Goal: Information Seeking & Learning: Learn about a topic

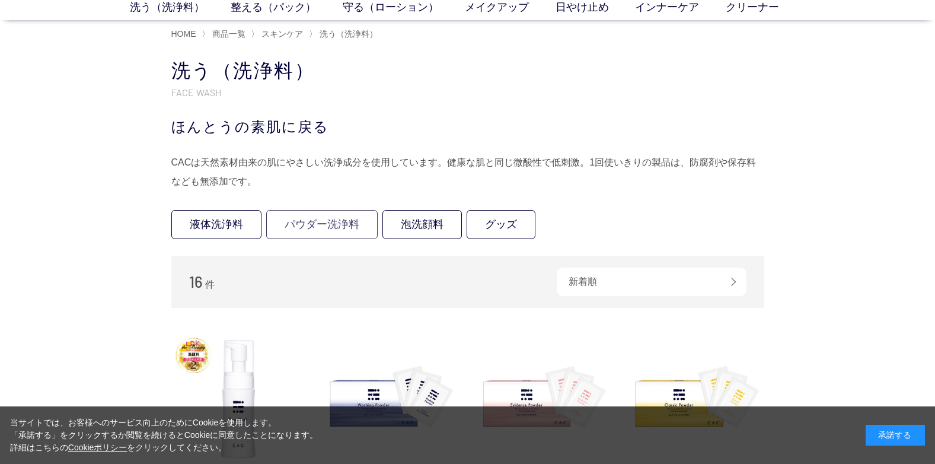
scroll to position [178, 0]
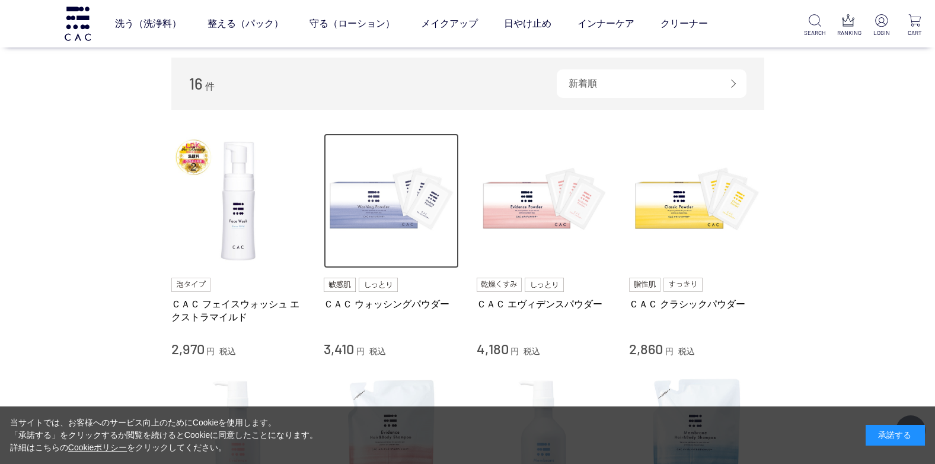
click at [366, 216] on img at bounding box center [391, 200] width 135 height 135
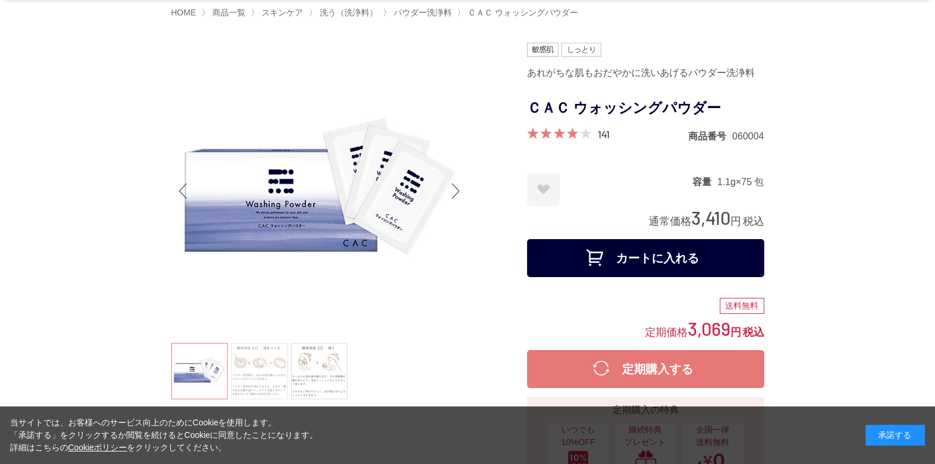
scroll to position [59, 0]
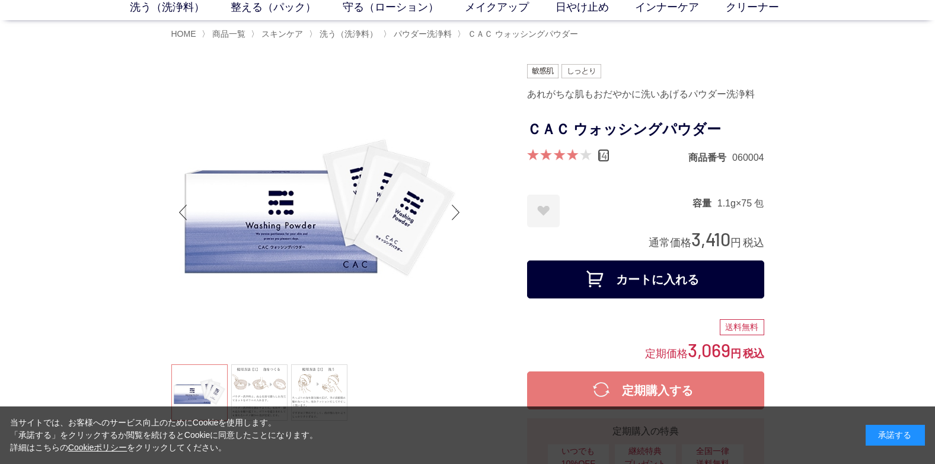
click at [602, 158] on link "141" at bounding box center [604, 155] width 12 height 13
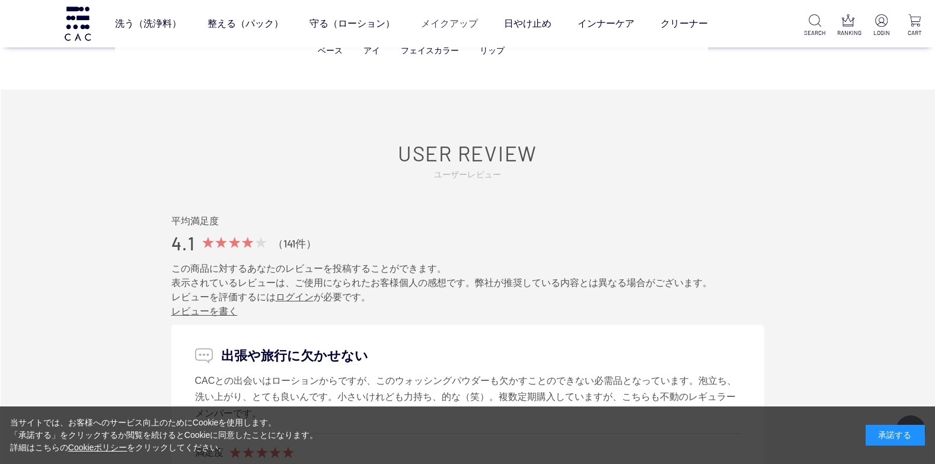
scroll to position [5898, 0]
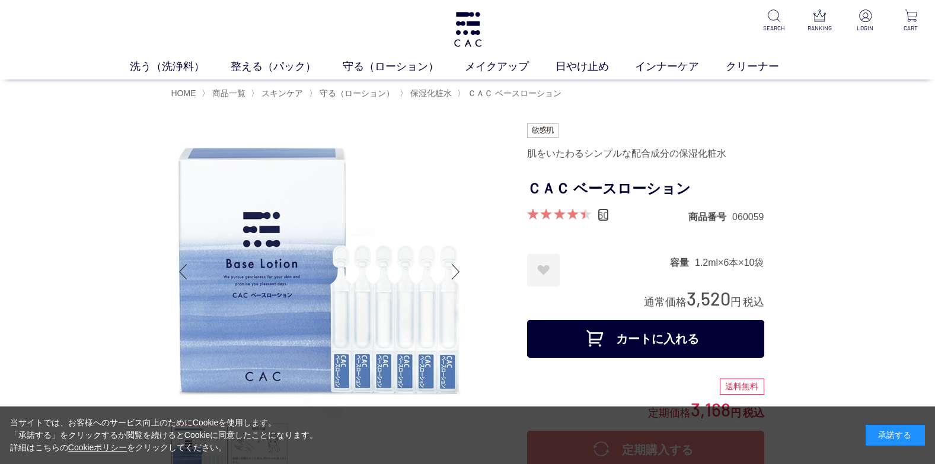
click at [602, 216] on link "60" at bounding box center [603, 214] width 11 height 13
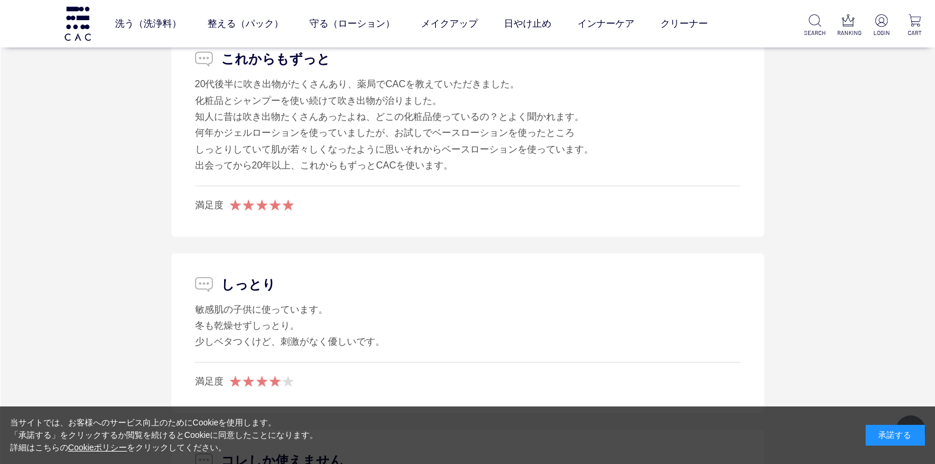
scroll to position [6437, 0]
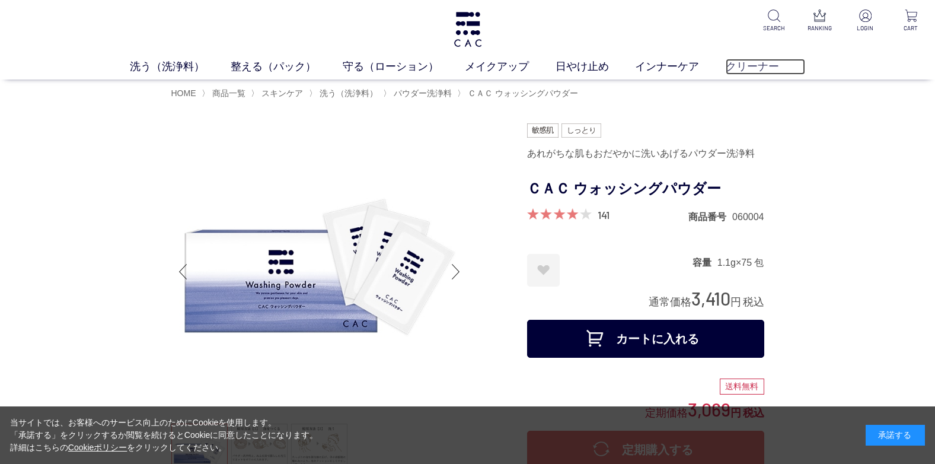
click at [735, 69] on link "クリーナー" at bounding box center [766, 67] width 80 height 16
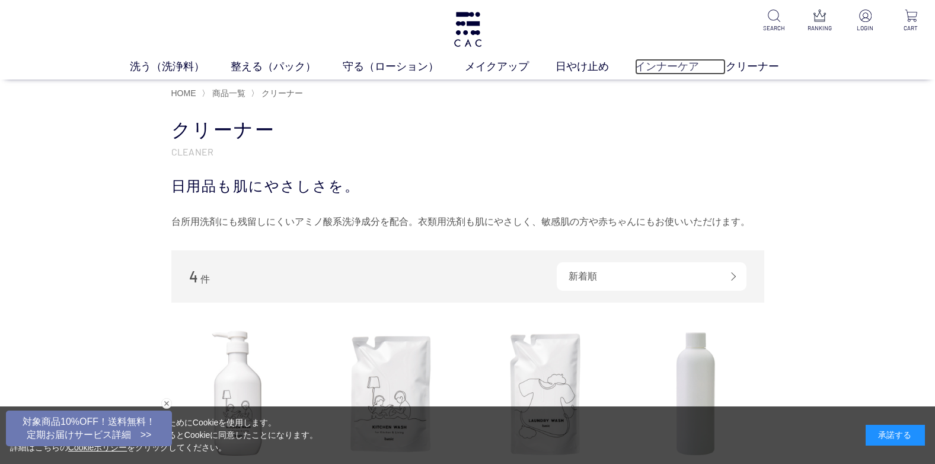
click at [678, 65] on link "インナーケア" at bounding box center [680, 67] width 91 height 16
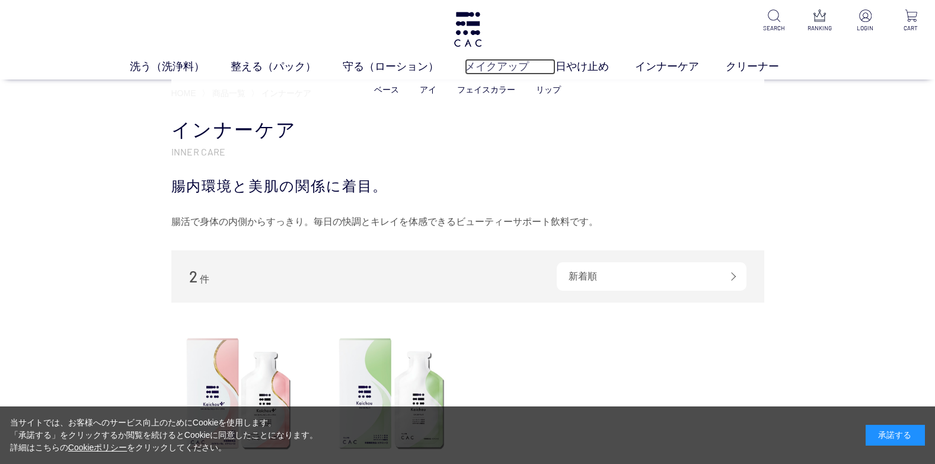
click at [521, 62] on link "メイクアップ" at bounding box center [510, 67] width 91 height 16
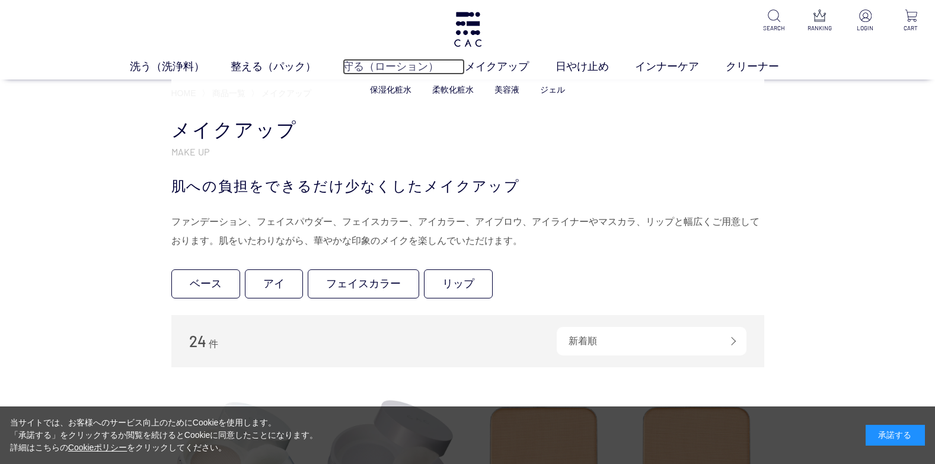
click at [424, 68] on link "守る（ローション）" at bounding box center [404, 67] width 123 height 16
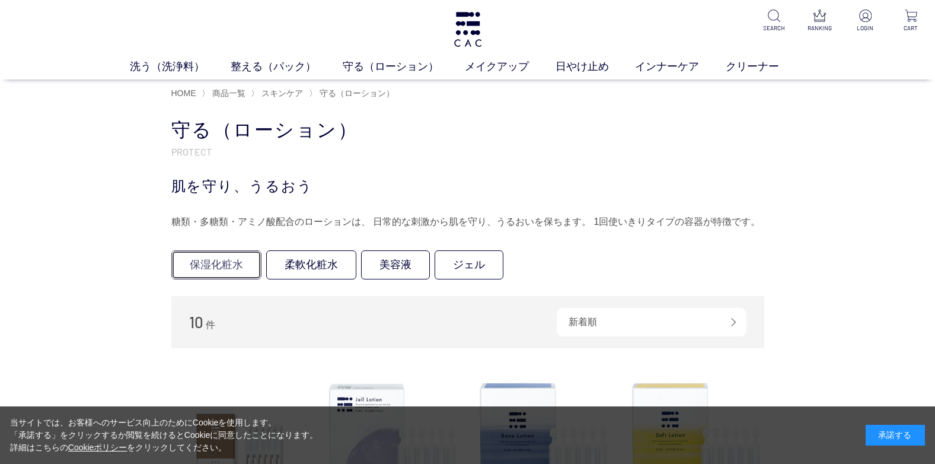
click at [235, 257] on link "保湿化粧水" at bounding box center [216, 264] width 90 height 29
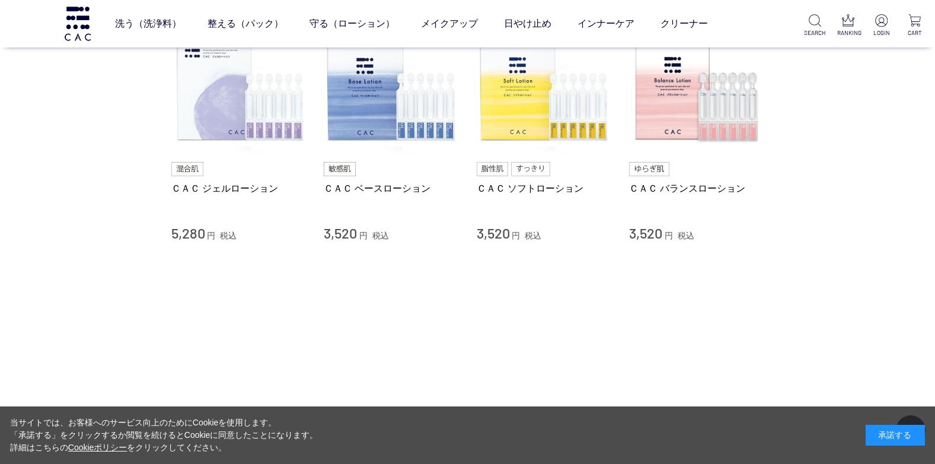
scroll to position [119, 0]
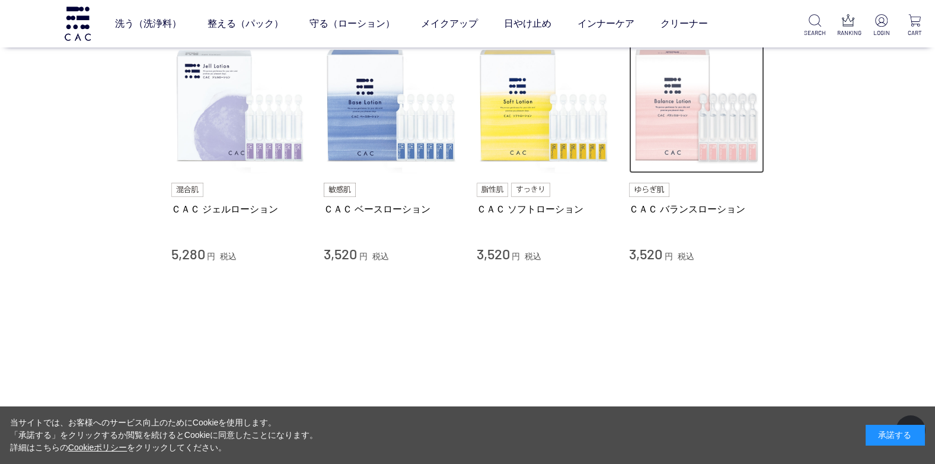
click at [656, 153] on img at bounding box center [696, 106] width 135 height 135
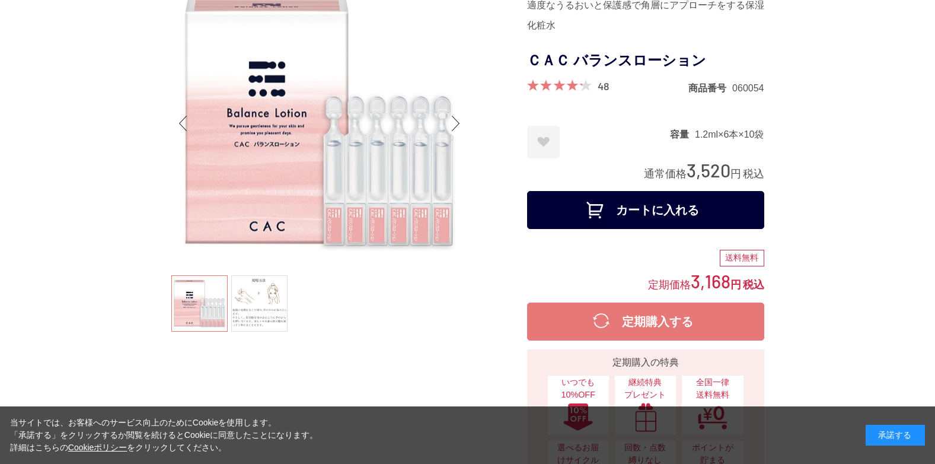
scroll to position [237, 0]
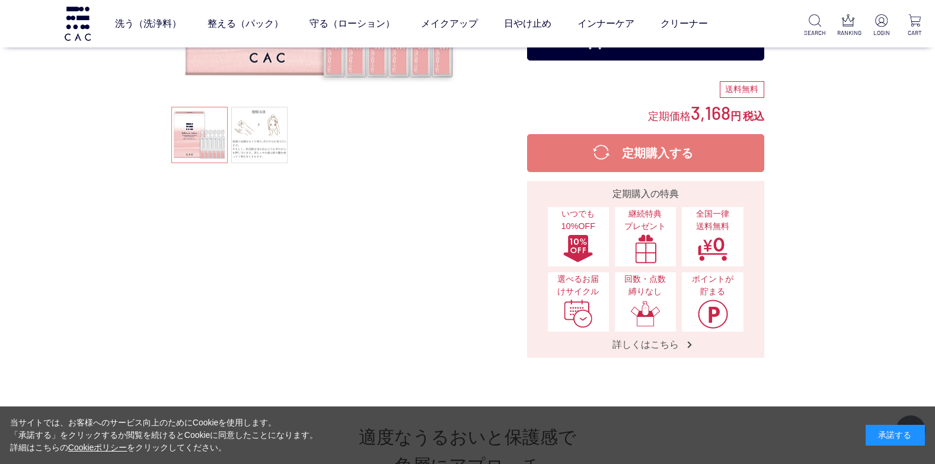
click at [213, 146] on ul at bounding box center [319, 136] width 296 height 59
click at [250, 141] on link at bounding box center [259, 135] width 56 height 56
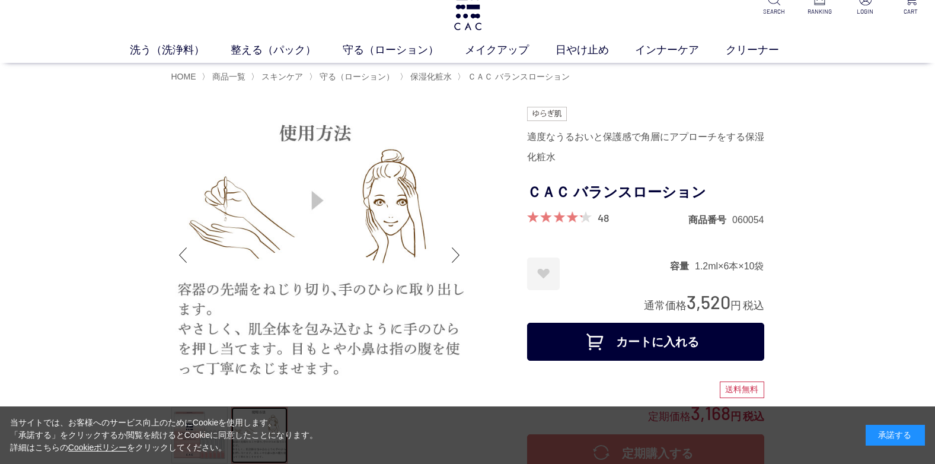
scroll to position [0, 0]
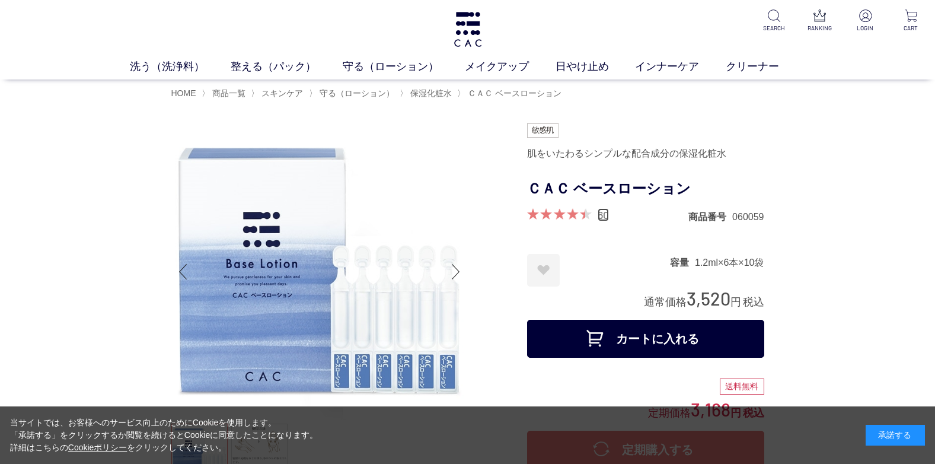
click at [605, 218] on link "60" at bounding box center [603, 214] width 11 height 13
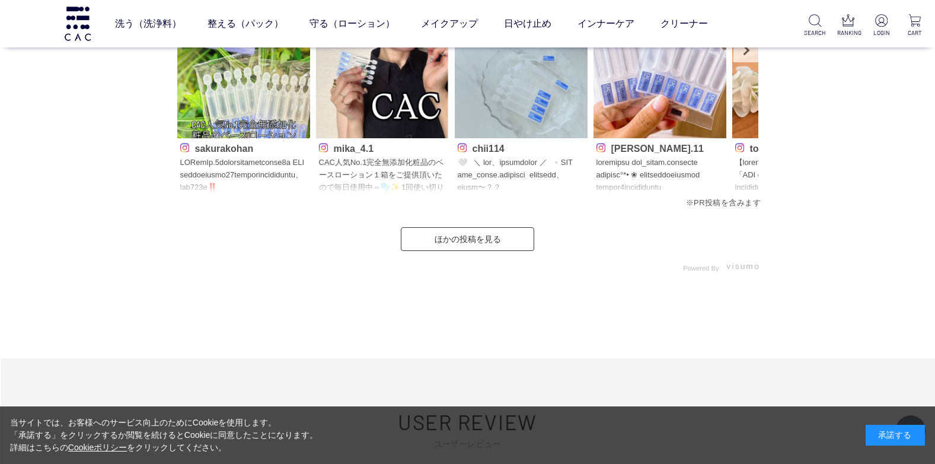
scroll to position [5903, 0]
